Goal: Information Seeking & Learning: Find specific fact

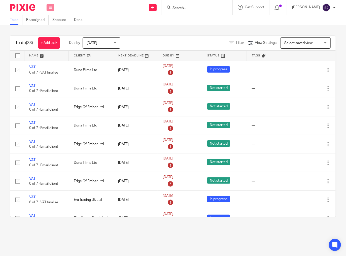
click at [47, 8] on button at bounding box center [51, 8] width 8 height 8
click at [49, 37] on link "Clients" at bounding box center [49, 38] width 11 height 4
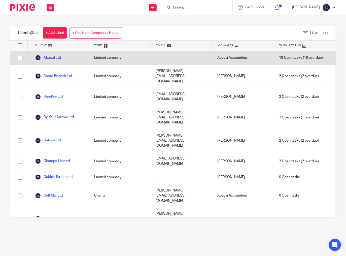
click at [60, 57] on link "Abacai Ltd" at bounding box center [48, 58] width 26 height 6
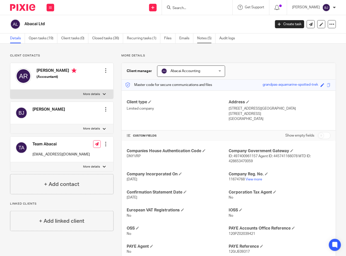
click at [200, 38] on link "Notes (5)" at bounding box center [206, 38] width 18 height 10
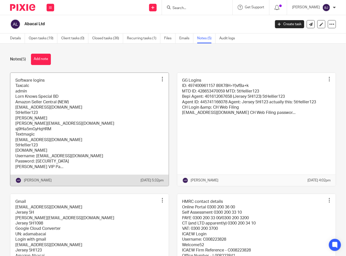
click at [113, 99] on link at bounding box center [89, 129] width 158 height 113
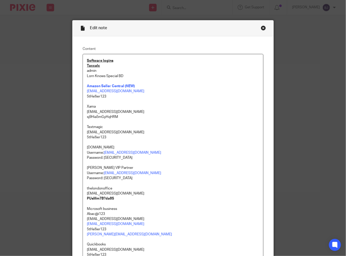
drag, startPoint x: 235, startPoint y: 156, endPoint x: 217, endPoint y: 34, distance: 123.6
click at [261, 27] on div "Close this dialog window" at bounding box center [263, 27] width 5 height 5
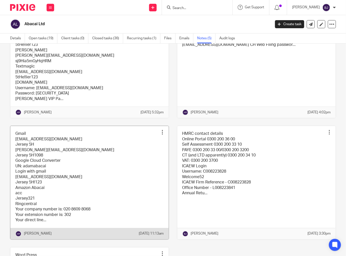
scroll to position [101, 0]
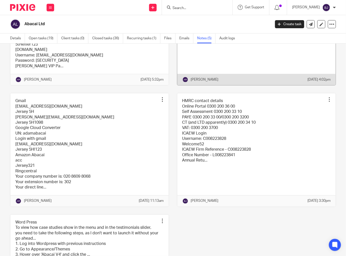
click at [248, 59] on link at bounding box center [256, 28] width 158 height 113
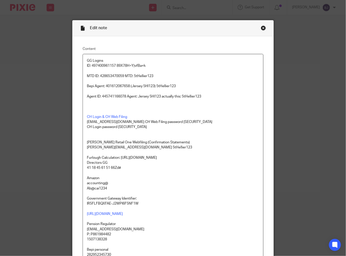
drag, startPoint x: 231, startPoint y: 97, endPoint x: 218, endPoint y: 2, distance: 95.7
click at [261, 28] on div "Close this dialog window" at bounding box center [263, 27] width 5 height 5
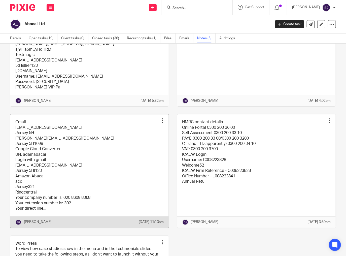
scroll to position [81, 0]
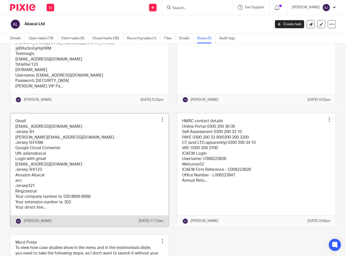
click at [107, 172] on link at bounding box center [89, 169] width 158 height 113
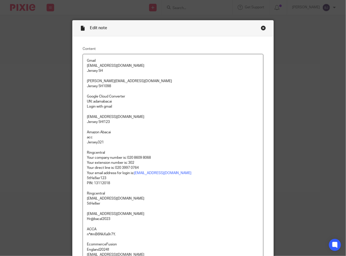
click at [261, 27] on div "Close this dialog window" at bounding box center [263, 27] width 5 height 5
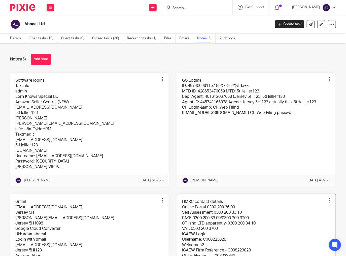
click at [217, 213] on link at bounding box center [256, 250] width 158 height 113
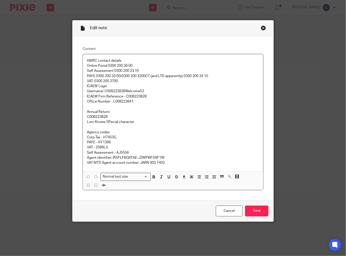
click at [262, 28] on div "Close this dialog window" at bounding box center [263, 27] width 5 height 5
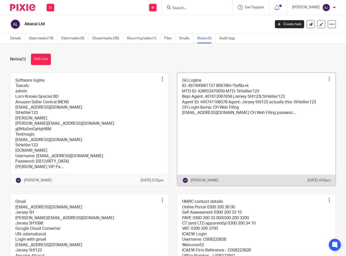
click at [250, 100] on link at bounding box center [256, 129] width 158 height 113
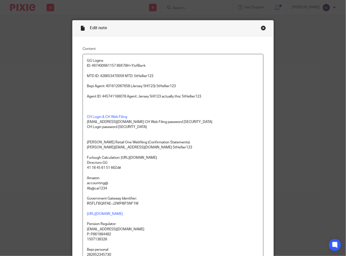
click at [261, 28] on div "Close this dialog window" at bounding box center [263, 27] width 5 height 5
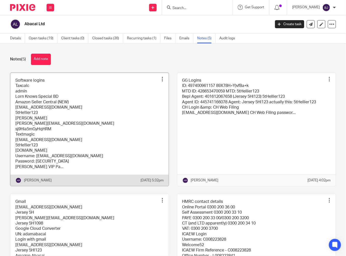
click at [94, 120] on link at bounding box center [89, 129] width 158 height 113
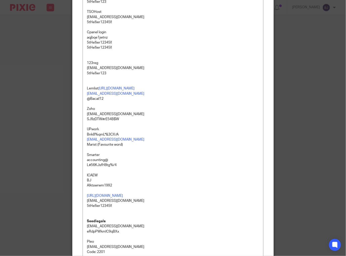
scroll to position [1054, 0]
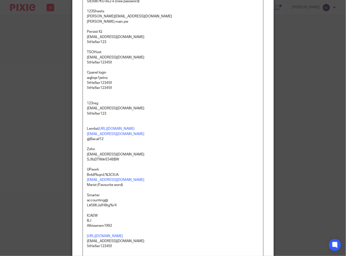
click at [134, 106] on p "[EMAIL_ADDRESS][DOMAIN_NAME]" at bounding box center [173, 108] width 172 height 5
drag, startPoint x: 134, startPoint y: 106, endPoint x: 85, endPoint y: 107, distance: 48.6
click at [87, 107] on p "[EMAIL_ADDRESS][DOMAIN_NAME]" at bounding box center [173, 108] width 172 height 5
copy p "[EMAIL_ADDRESS][DOMAIN_NAME]"
drag, startPoint x: 107, startPoint y: 114, endPoint x: 81, endPoint y: 112, distance: 26.8
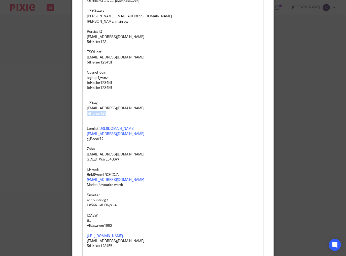
copy p "5tHe!!ier123"
click at [238, 33] on p "Persist IQ" at bounding box center [173, 31] width 172 height 5
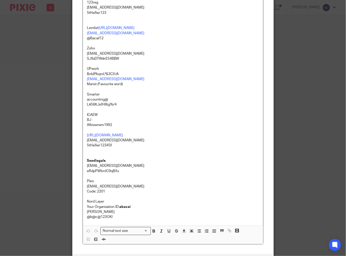
scroll to position [1175, 0]
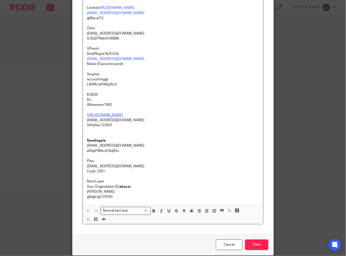
click at [123, 116] on link "[URL][DOMAIN_NAME]" at bounding box center [105, 115] width 36 height 4
click at [133, 124] on link "[URL][DOMAIN_NAME]" at bounding box center [144, 124] width 36 height 5
click at [96, 127] on p "5tHe!!ier12345!!" at bounding box center [173, 125] width 172 height 5
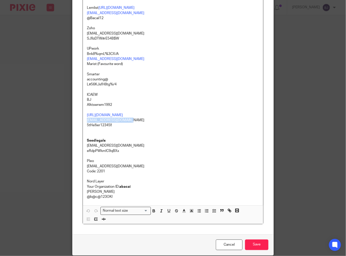
drag, startPoint x: 129, startPoint y: 120, endPoint x: 86, endPoint y: 119, distance: 43.8
click at [87, 119] on p "[EMAIL_ADDRESS][DOMAIN_NAME]" at bounding box center [173, 120] width 172 height 5
copy p "[EMAIL_ADDRESS][DOMAIN_NAME]"
